Goal: Task Accomplishment & Management: Use online tool/utility

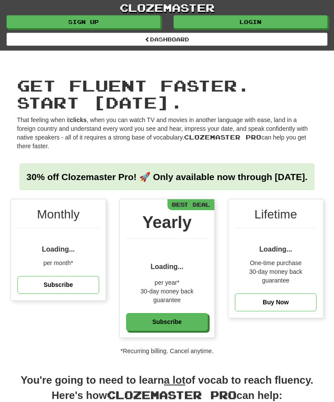
click at [263, 27] on link "Login" at bounding box center [251, 21] width 154 height 13
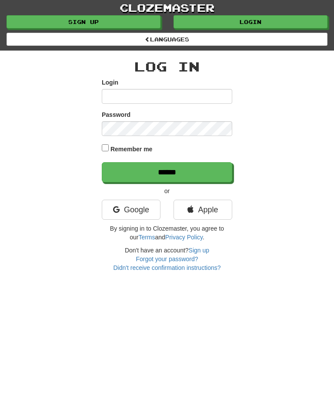
click at [196, 96] on input "Login" at bounding box center [167, 96] width 131 height 15
type input "**********"
click at [111, 148] on label "Remember me" at bounding box center [132, 149] width 42 height 9
click at [185, 171] on input "******" at bounding box center [167, 172] width 131 height 20
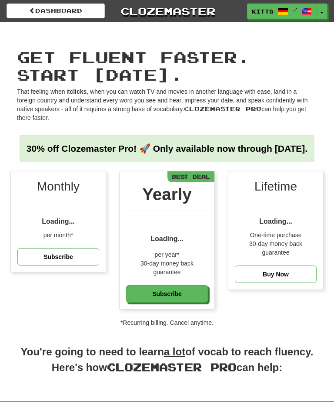
click at [36, 13] on link "Dashboard" at bounding box center [56, 10] width 98 height 15
click at [324, 10] on button "Toggle Dropdown" at bounding box center [322, 11] width 11 height 16
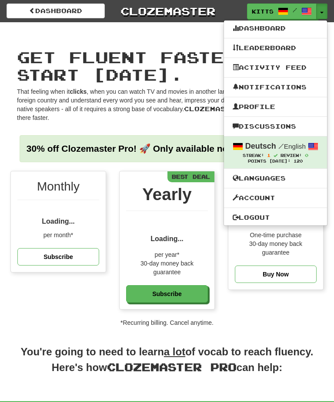
click at [300, 68] on link "Activity Feed" at bounding box center [275, 67] width 103 height 11
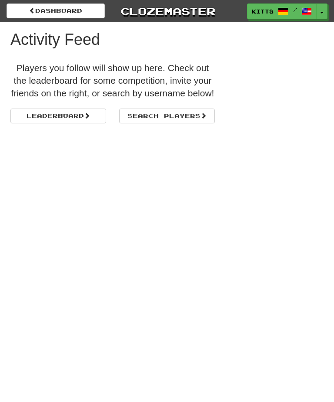
click at [319, 13] on button "Toggle Dropdown" at bounding box center [322, 11] width 11 height 16
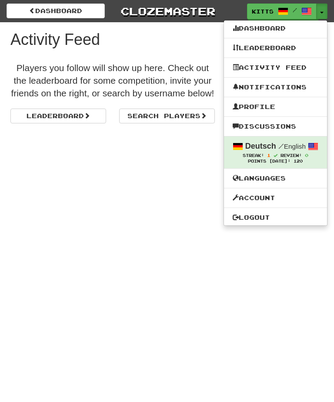
click at [267, 106] on link "Profile" at bounding box center [275, 106] width 103 height 11
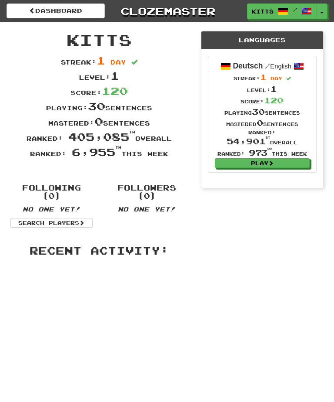
click at [266, 162] on link "Play" at bounding box center [262, 163] width 95 height 10
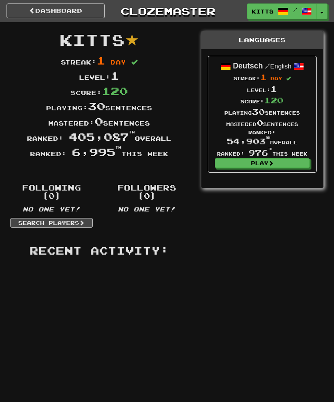
click at [260, 158] on link "Play" at bounding box center [262, 163] width 95 height 10
